Goal: Task Accomplishment & Management: Use online tool/utility

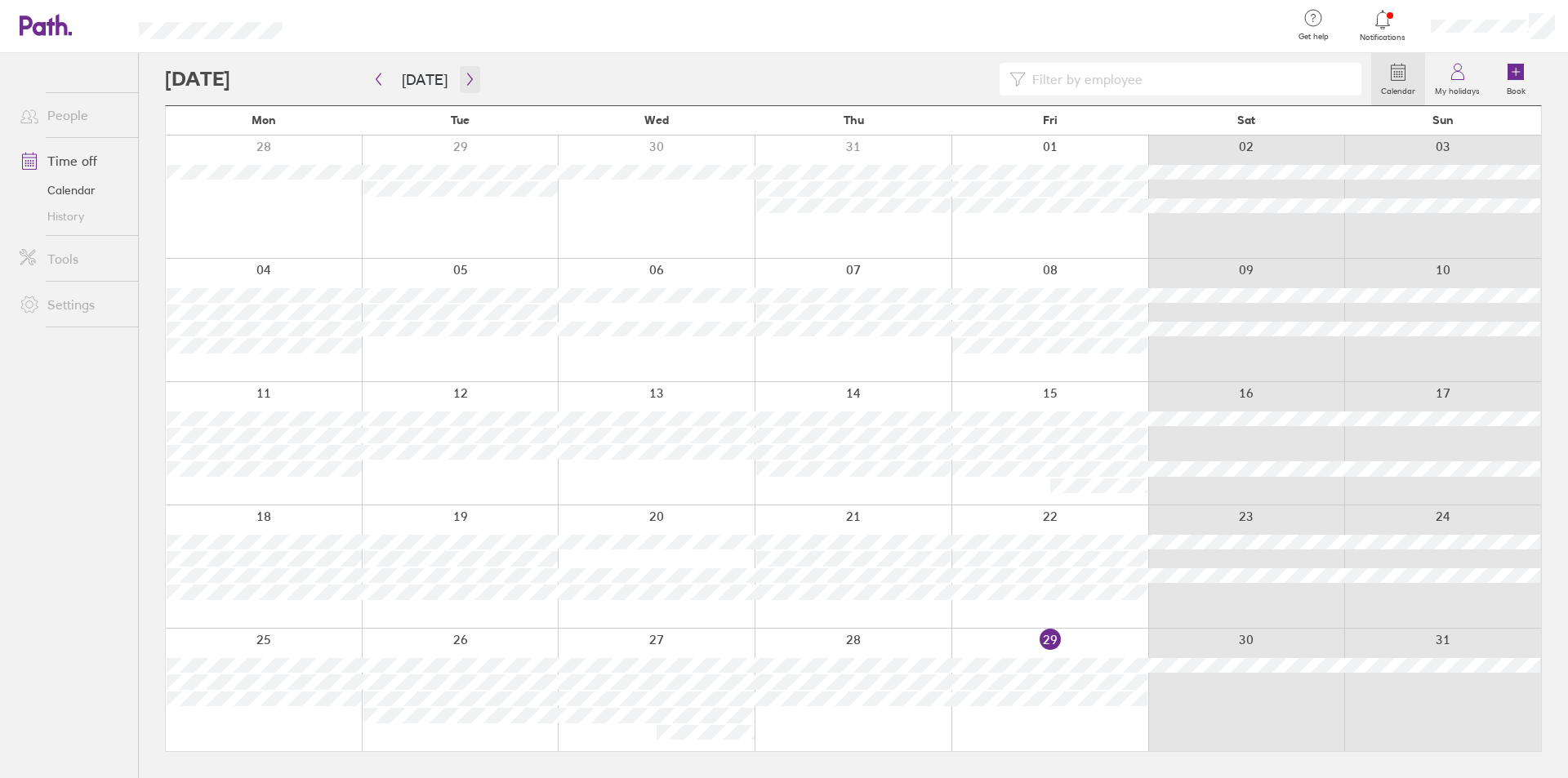
click at [469, 74] on icon "button" at bounding box center [470, 79] width 12 height 13
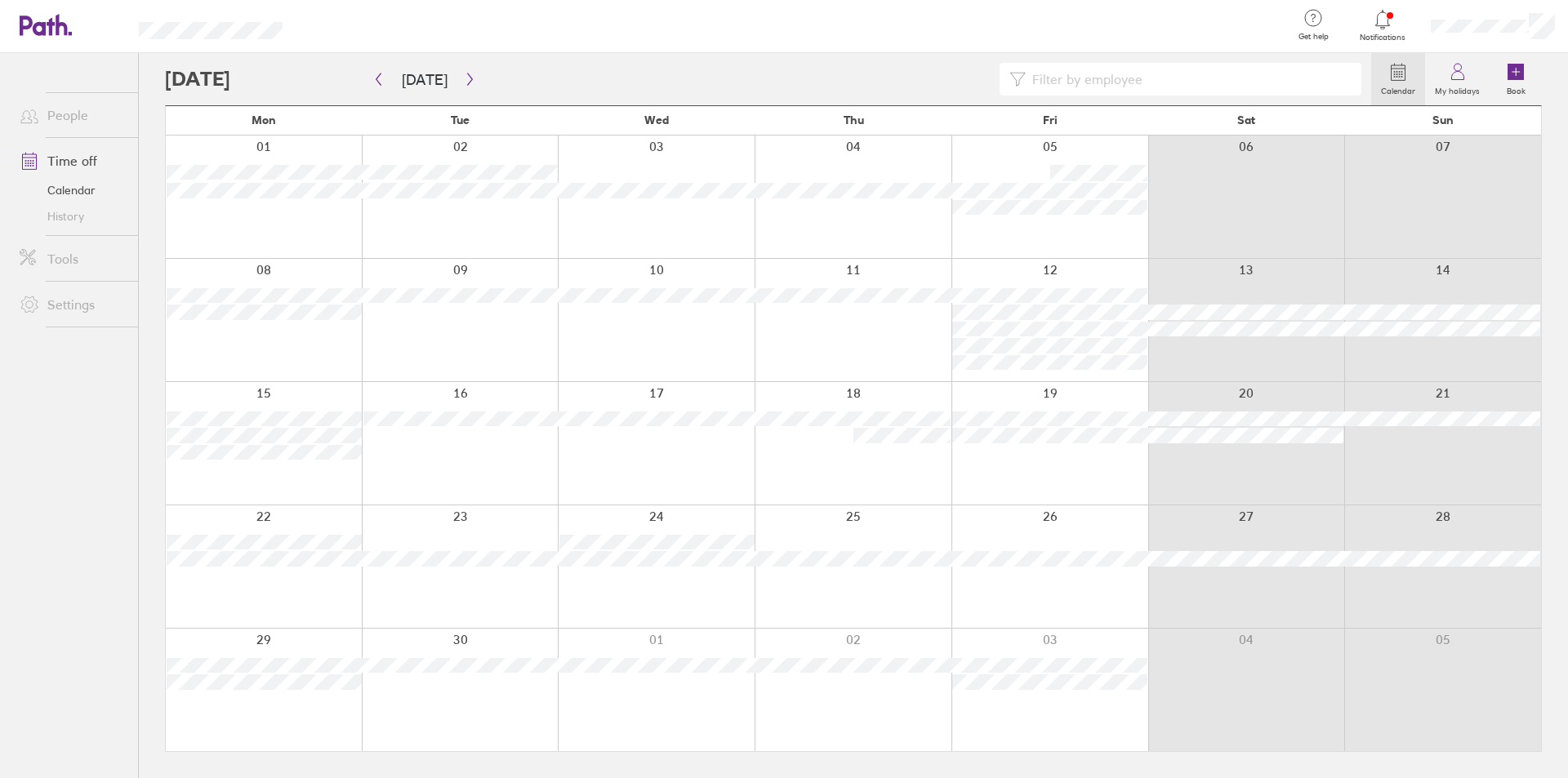
click at [663, 228] on div at bounding box center [656, 196] width 197 height 123
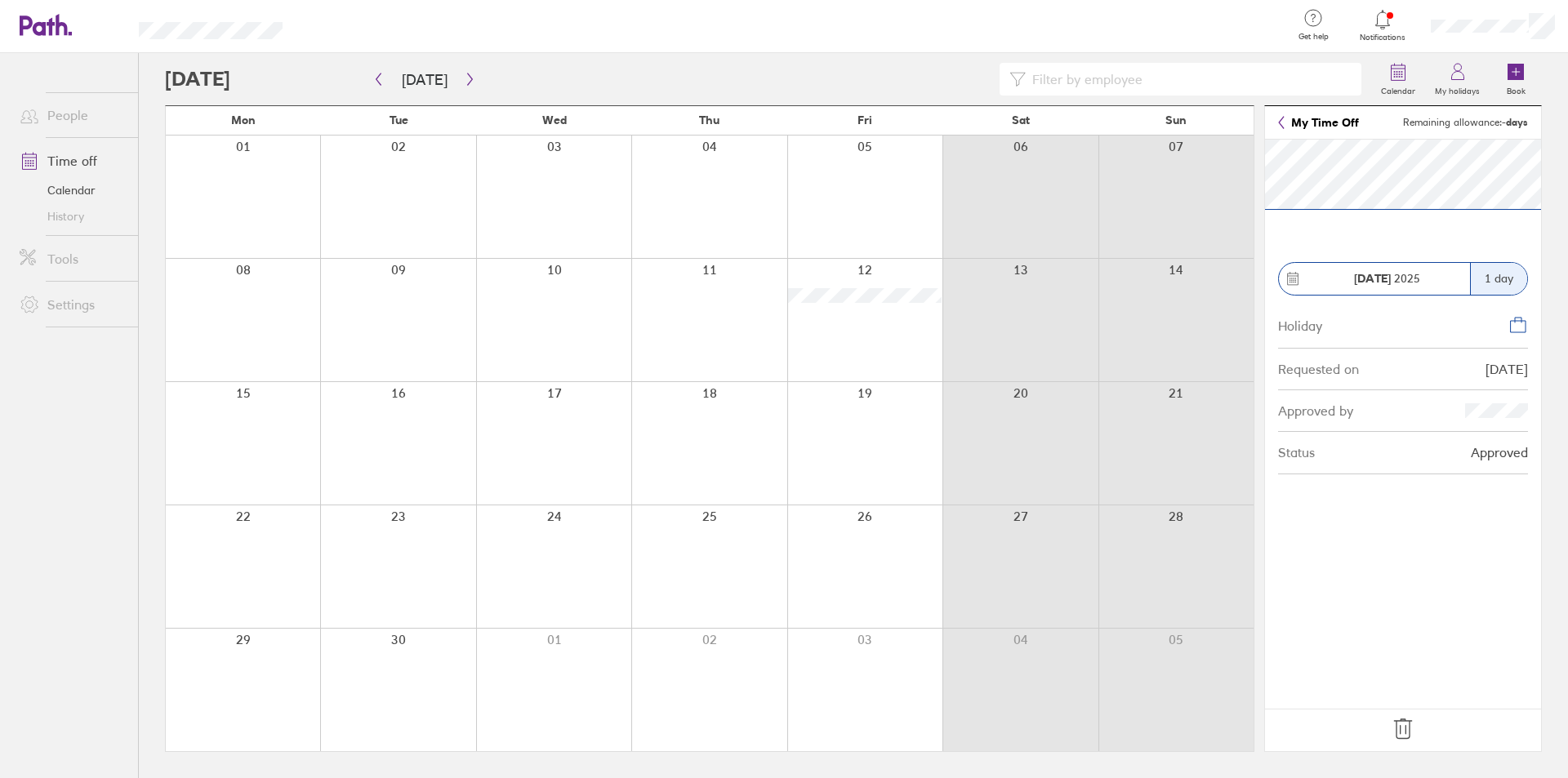
click at [835, 190] on div at bounding box center [864, 196] width 156 height 123
